Goal: Transaction & Acquisition: Obtain resource

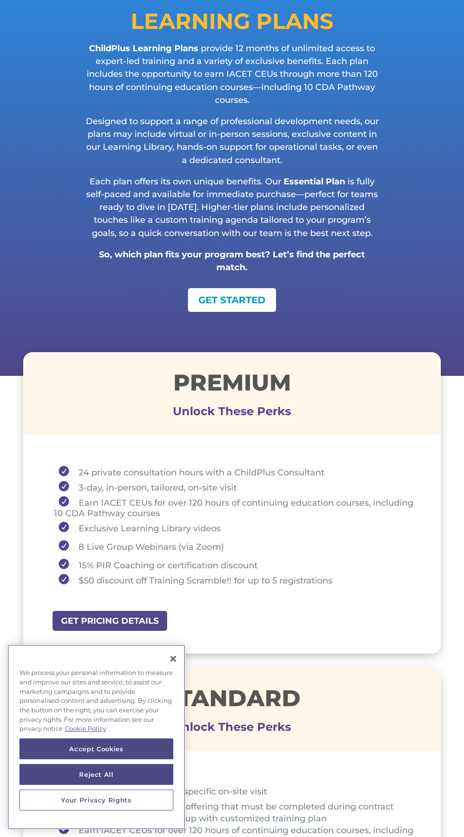
scroll to position [119, 0]
click at [182, 658] on button "Close" at bounding box center [173, 658] width 21 height 21
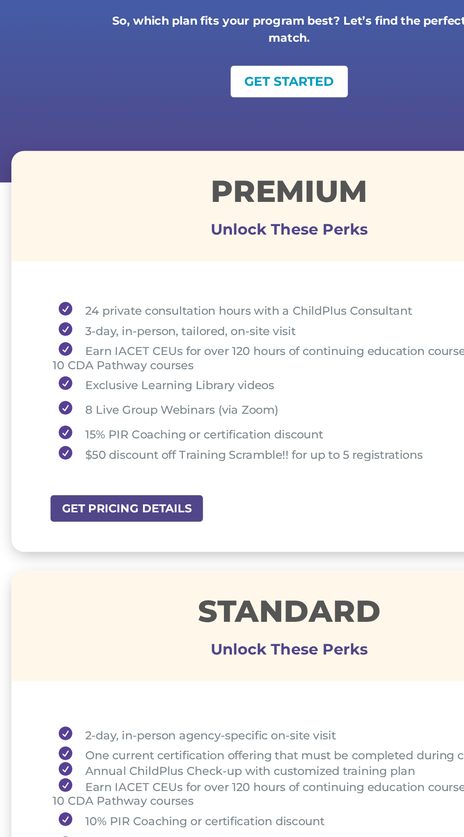
scroll to position [266, 0]
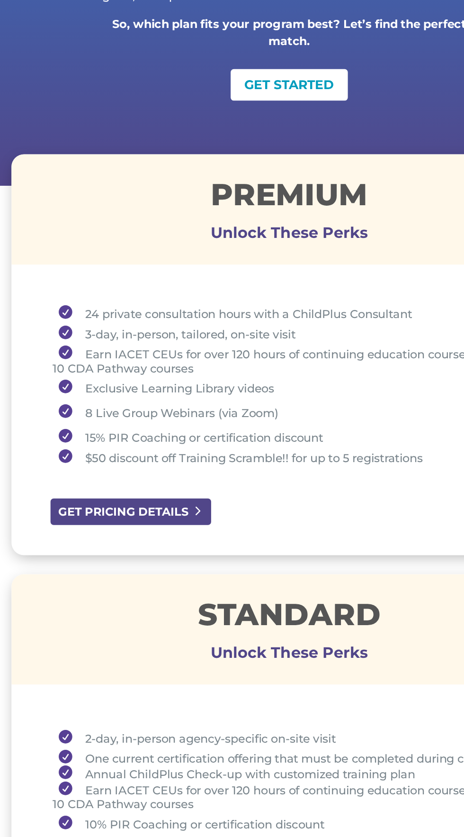
click at [88, 475] on link "GET PRICING DETAILS" at bounding box center [113, 472] width 123 height 21
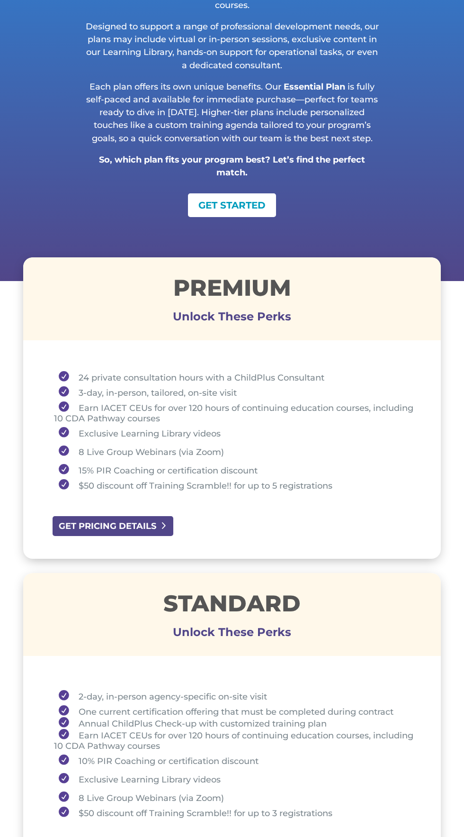
scroll to position [216, 0]
